Goal: Task Accomplishment & Management: Use online tool/utility

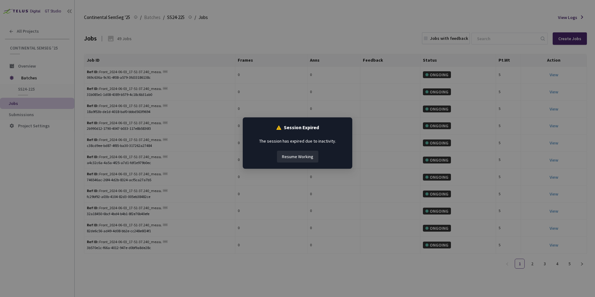
click at [311, 156] on button "Resume Working" at bounding box center [297, 157] width 41 height 12
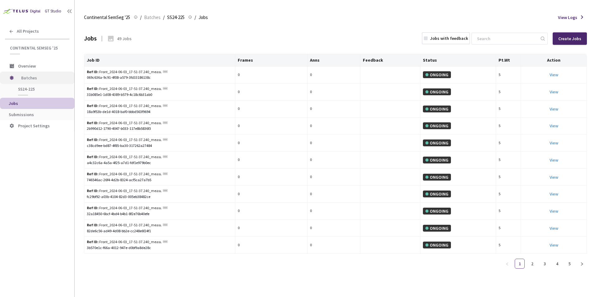
click at [34, 79] on span "Batches" at bounding box center [42, 78] width 43 height 12
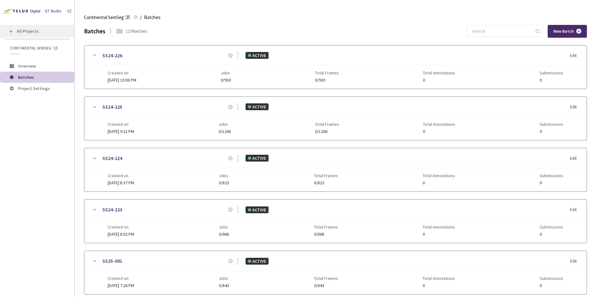
click at [29, 29] on span "All Projects" at bounding box center [28, 31] width 22 height 5
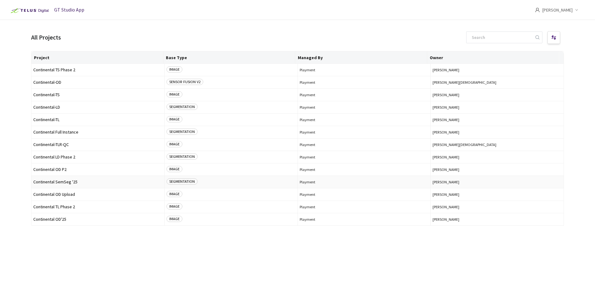
click at [68, 180] on span "Continental SemSeg '25" at bounding box center [97, 182] width 129 height 5
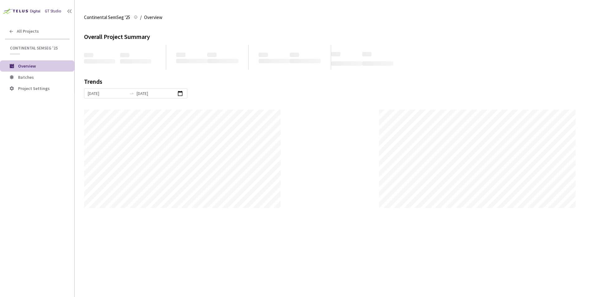
scroll to position [297, 595]
click at [37, 78] on span "Batches" at bounding box center [43, 77] width 51 height 5
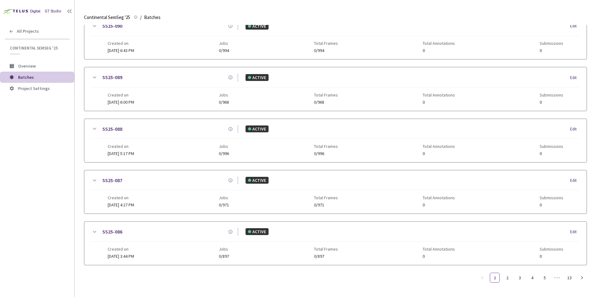
scroll to position [291, 0]
click at [506, 276] on link "2" at bounding box center [507, 277] width 9 height 9
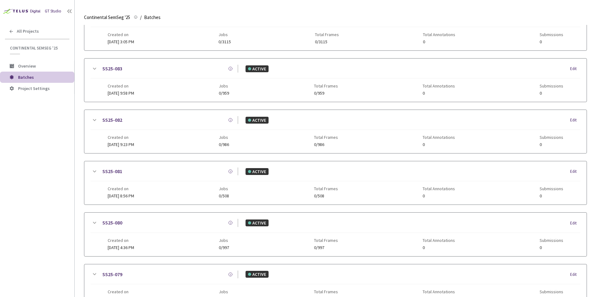
scroll to position [286, 0]
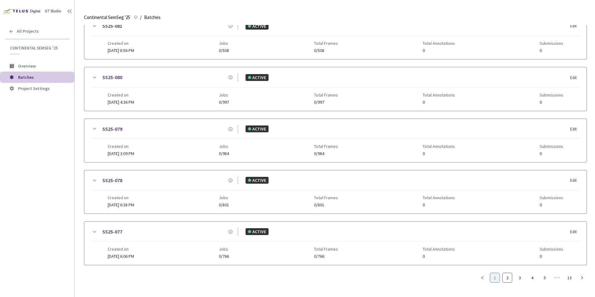
click at [496, 278] on link "1" at bounding box center [494, 277] width 9 height 9
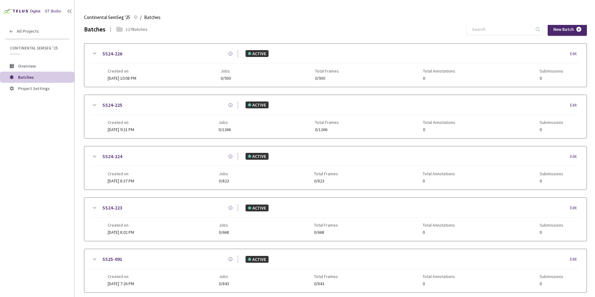
scroll to position [0, 0]
